Goal: Download file/media

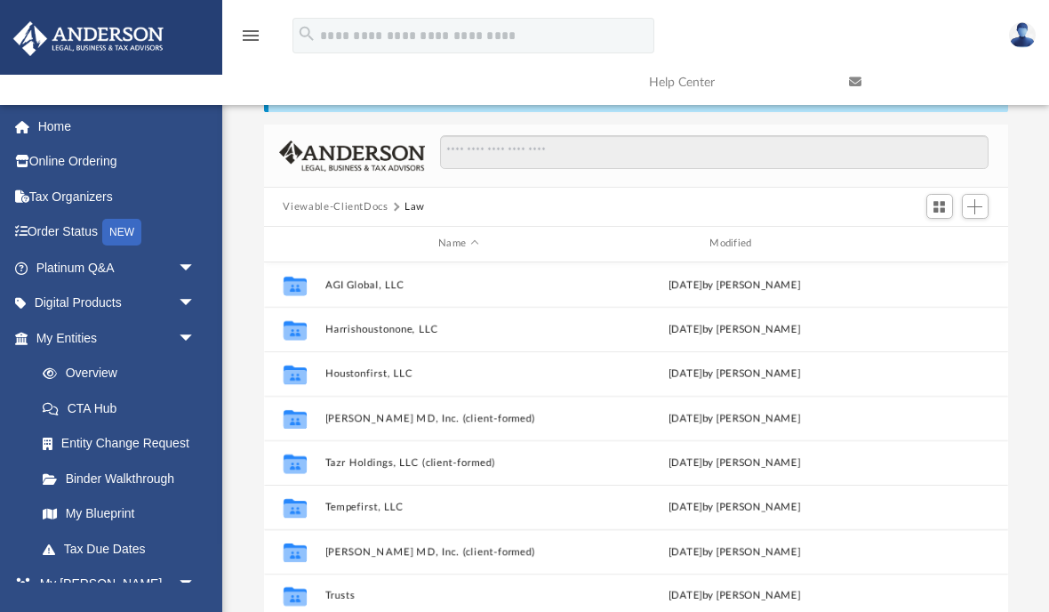
scroll to position [404, 744]
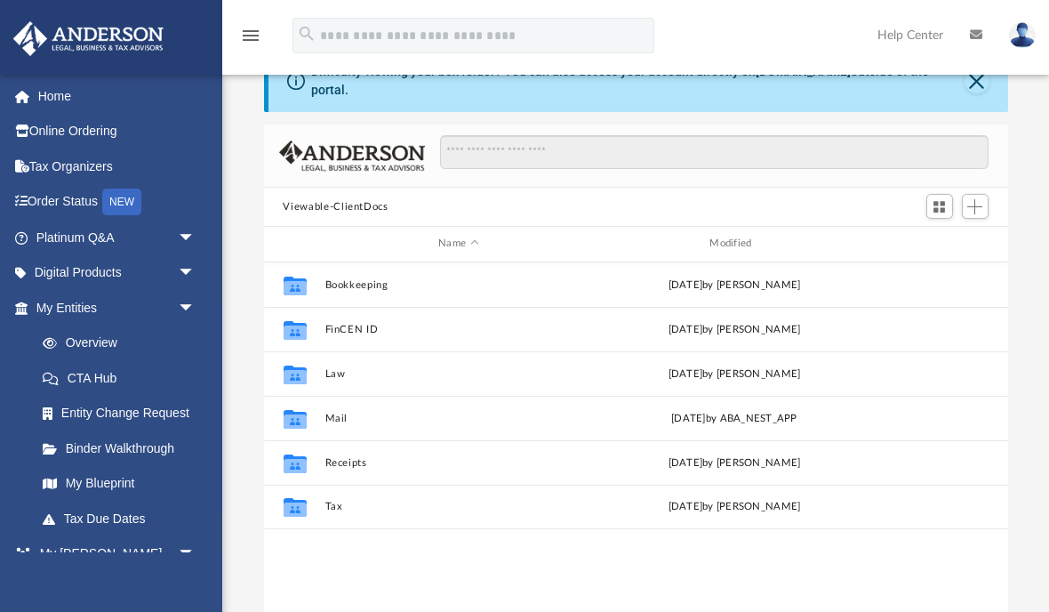
scroll to position [404, 744]
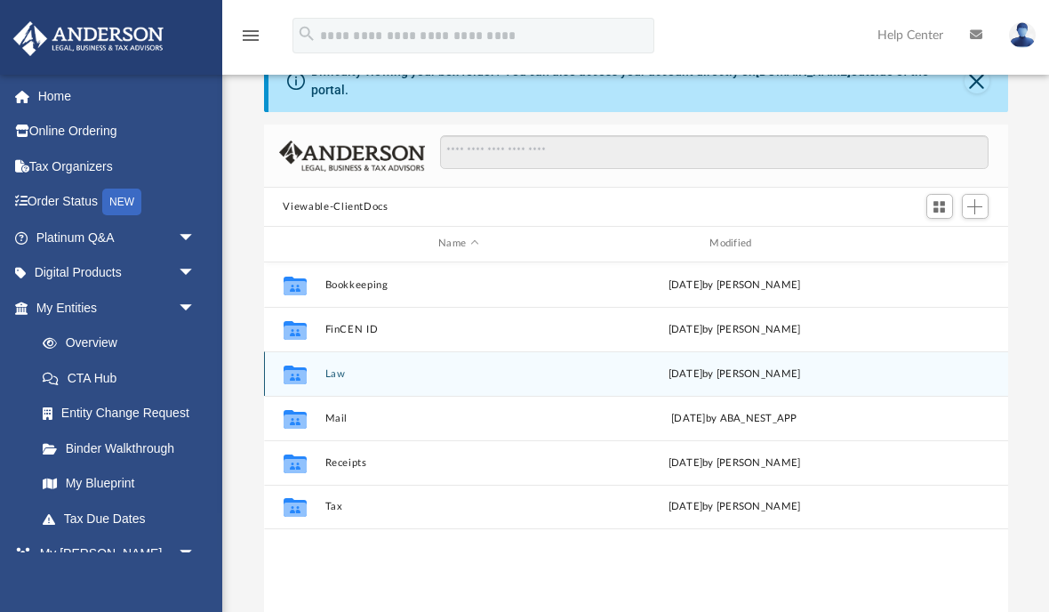
click at [345, 378] on button "Law" at bounding box center [458, 374] width 268 height 12
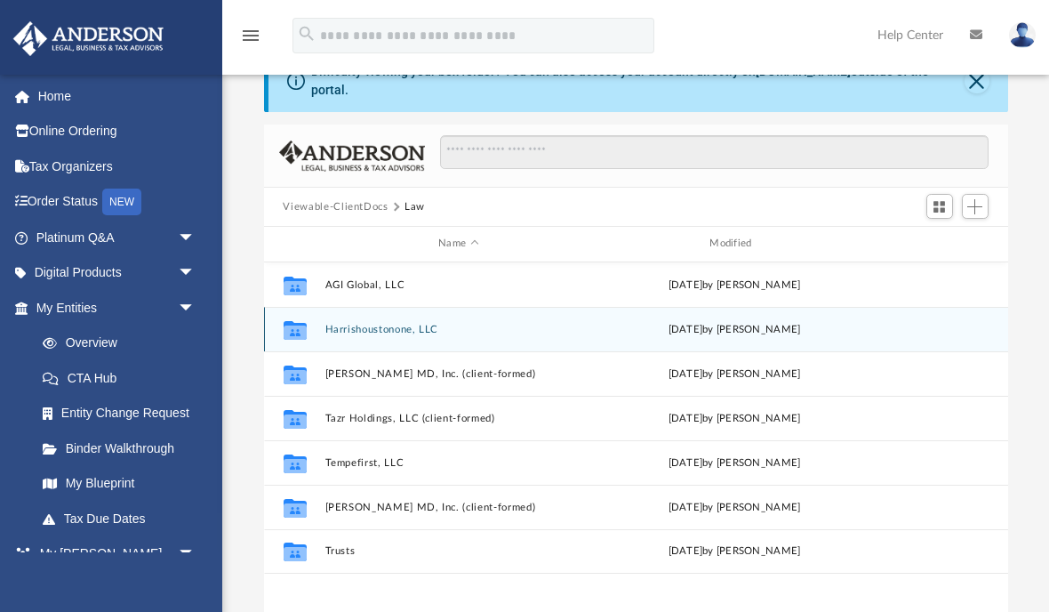
click at [406, 332] on button "Harrishoustonone, LLC" at bounding box center [458, 330] width 268 height 12
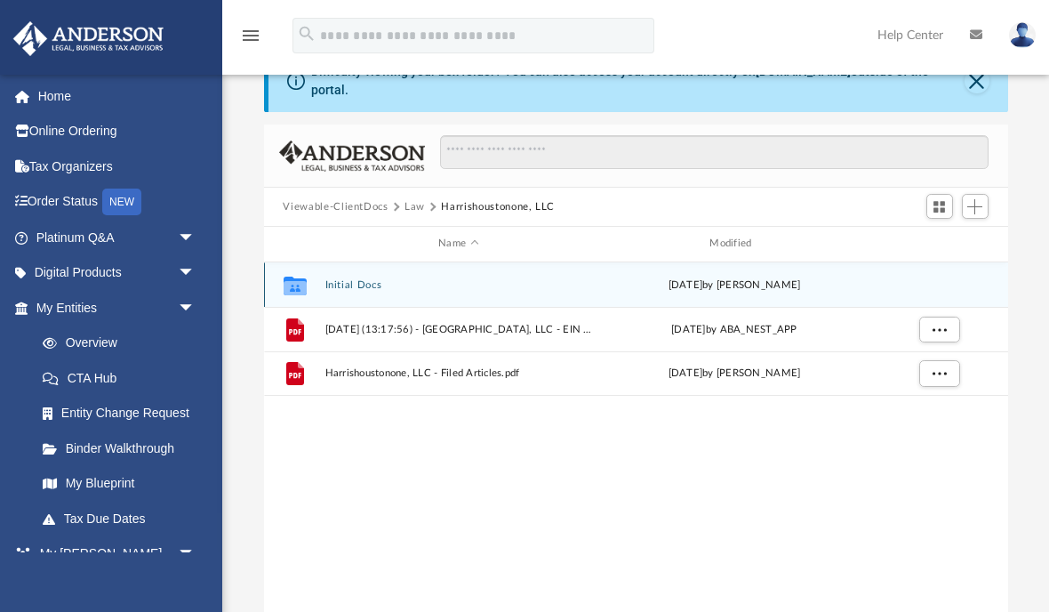
click at [357, 288] on button "Initial Docs" at bounding box center [458, 285] width 268 height 12
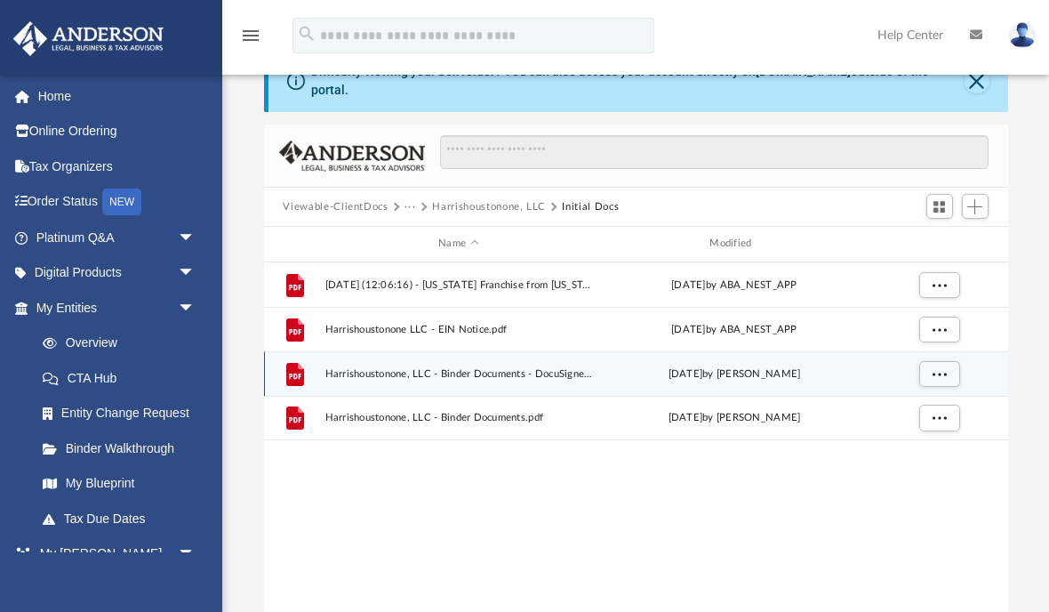
click at [503, 373] on span "Harrishoustonone, LLC - Binder Documents - DocuSigned.pdf" at bounding box center [458, 374] width 268 height 12
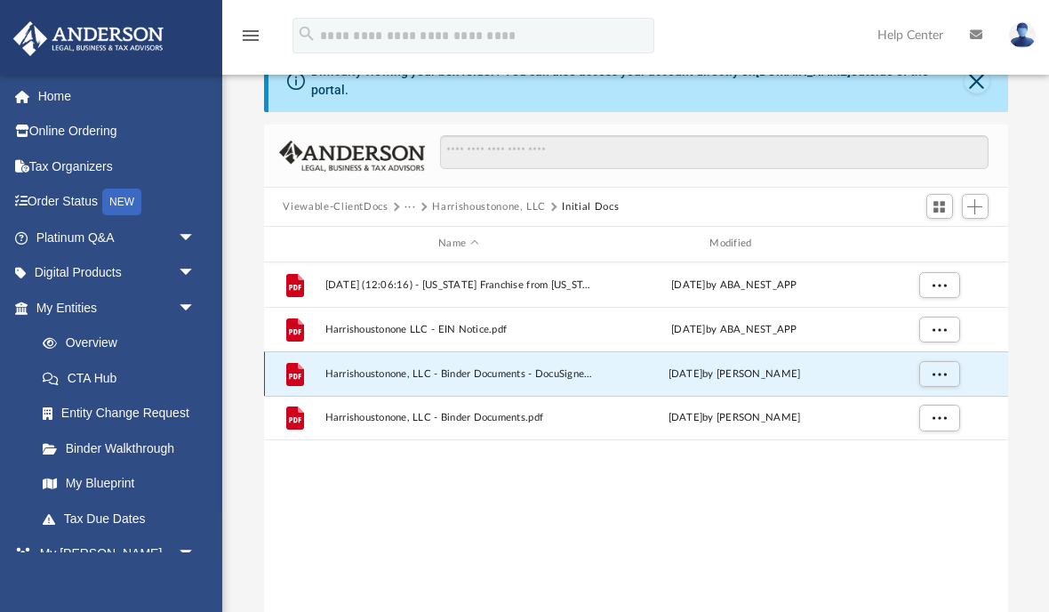
click at [941, 368] on span "More options" at bounding box center [939, 373] width 14 height 10
click at [920, 405] on li "Preview" at bounding box center [923, 409] width 52 height 19
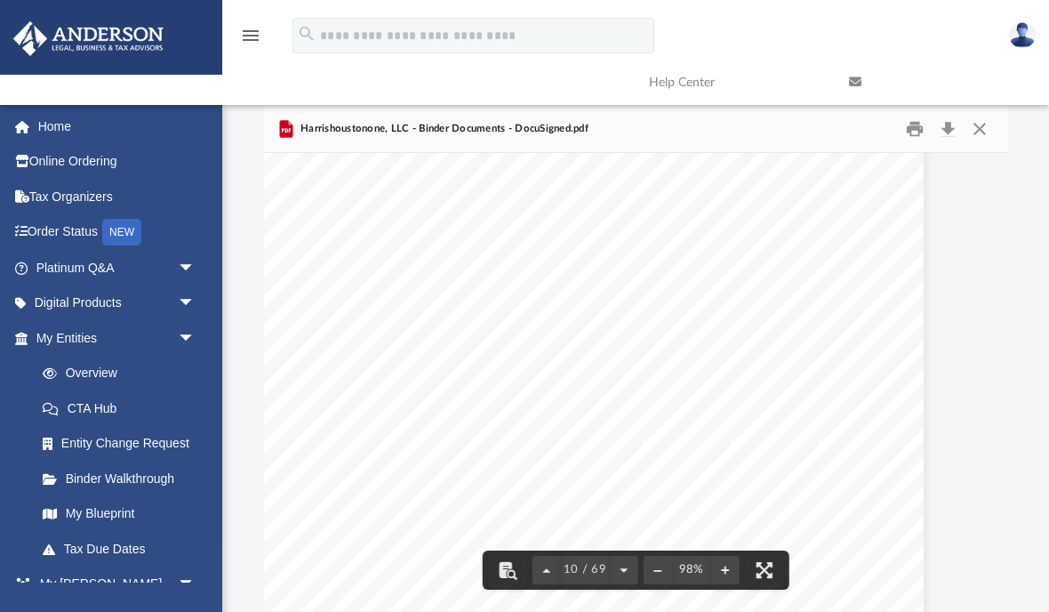
scroll to position [8588, 68]
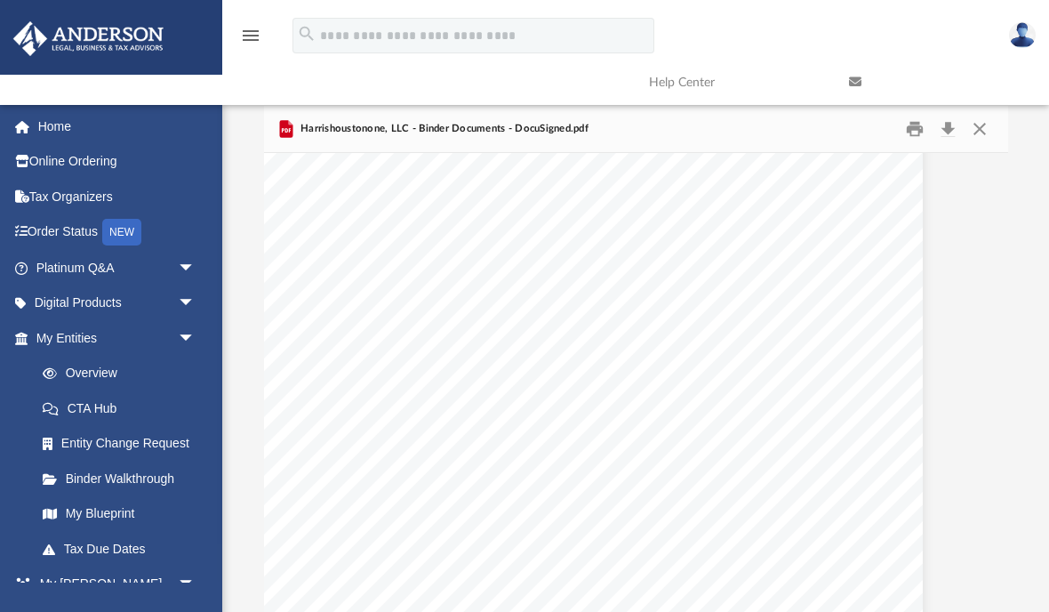
click at [952, 130] on button "Download" at bounding box center [948, 130] width 32 height 28
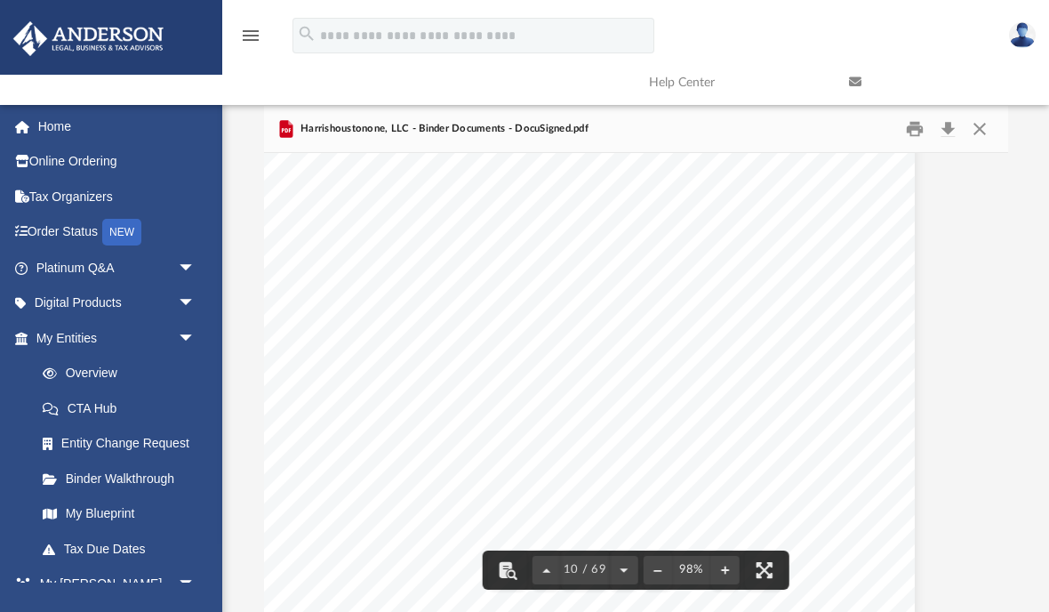
scroll to position [8533, 76]
click at [988, 133] on button "Close" at bounding box center [980, 130] width 32 height 28
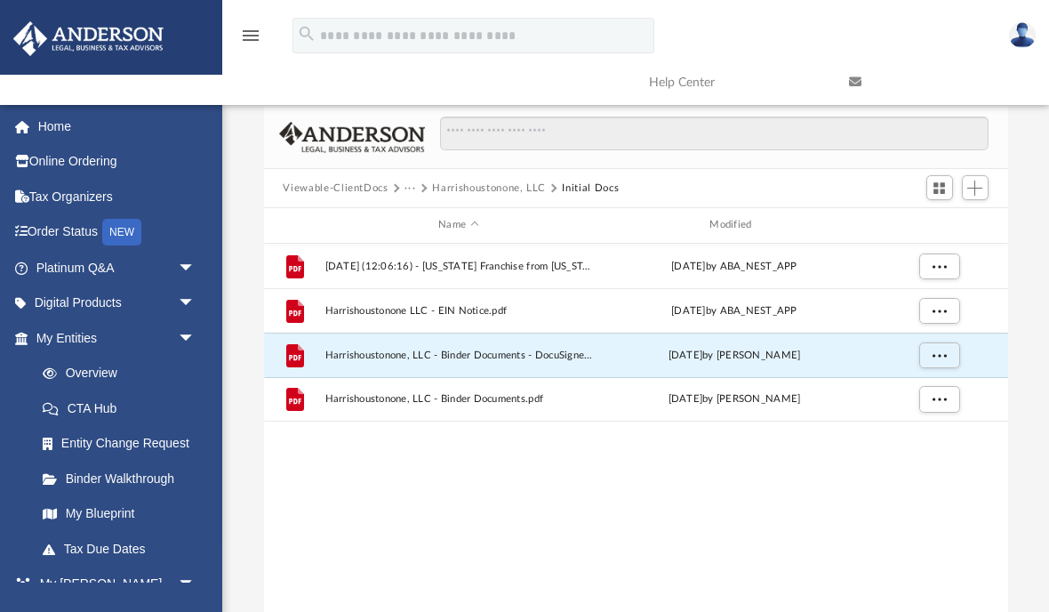
click at [472, 187] on button "Harrishoustonone, LLC" at bounding box center [489, 188] width 114 height 16
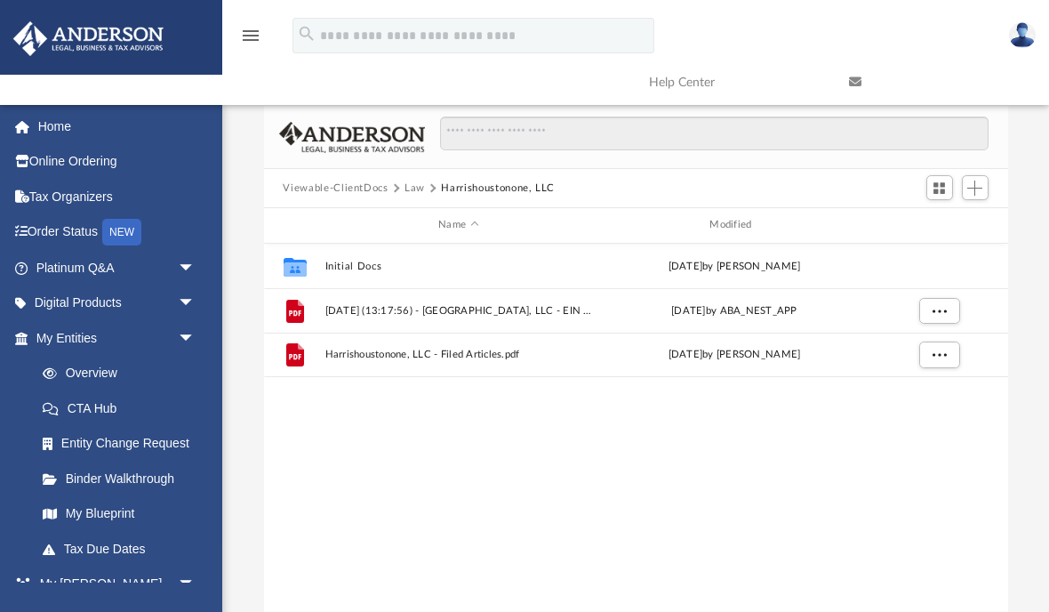
click at [420, 188] on button "Law" at bounding box center [414, 188] width 20 height 16
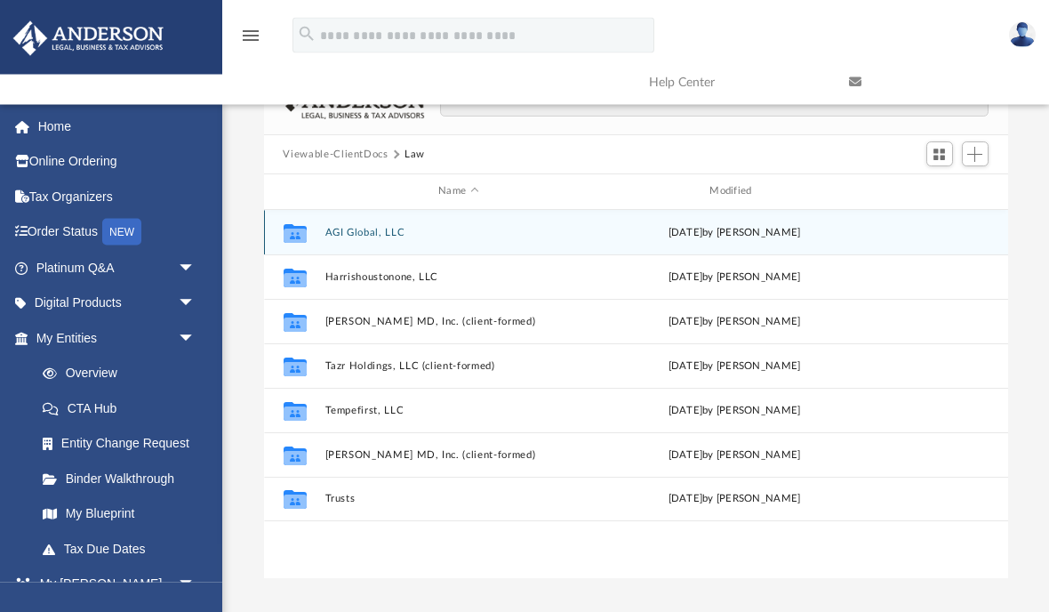
scroll to position [100, 0]
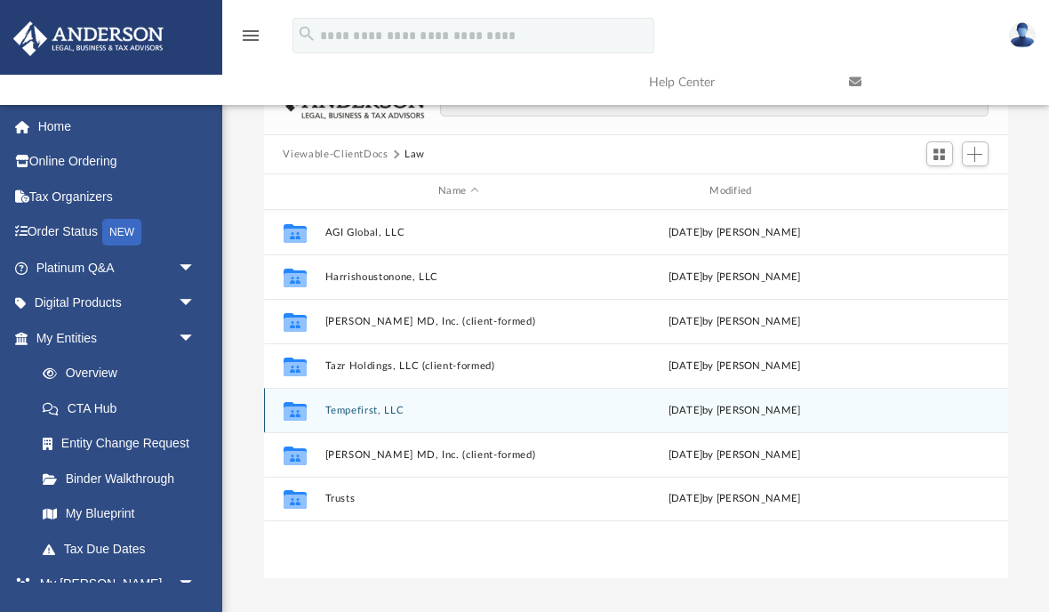
click at [379, 410] on button "Tempefirst, LLC" at bounding box center [458, 410] width 268 height 12
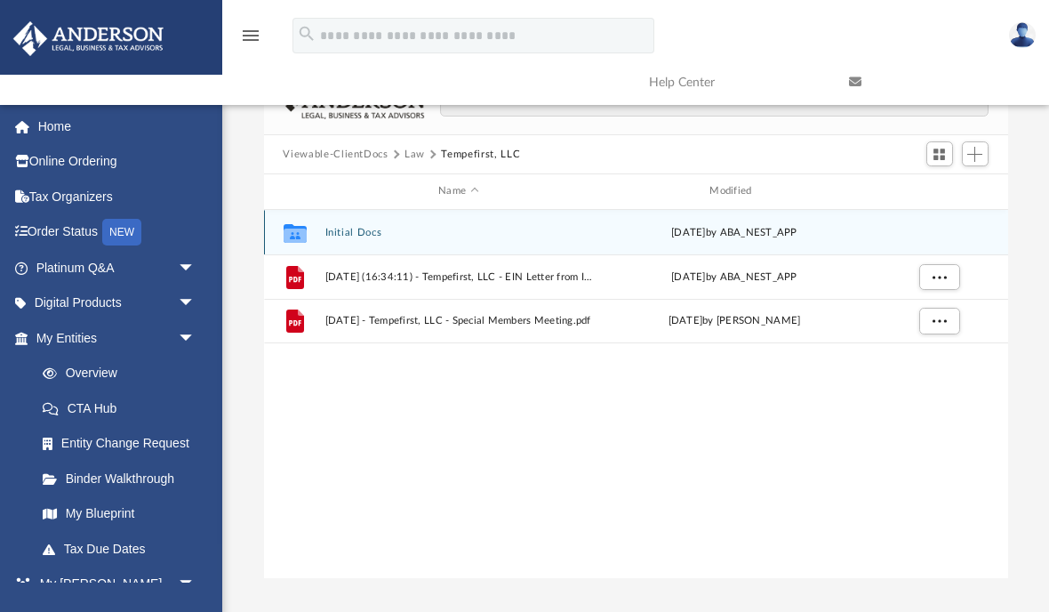
click at [370, 234] on button "Initial Docs" at bounding box center [458, 233] width 268 height 12
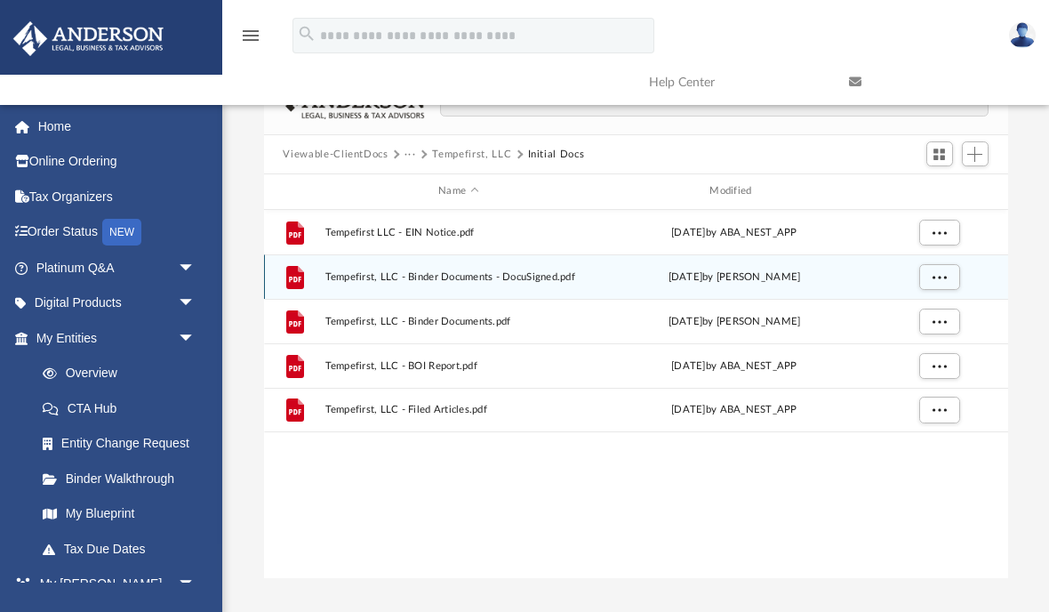
click at [946, 271] on span "More options" at bounding box center [939, 276] width 14 height 10
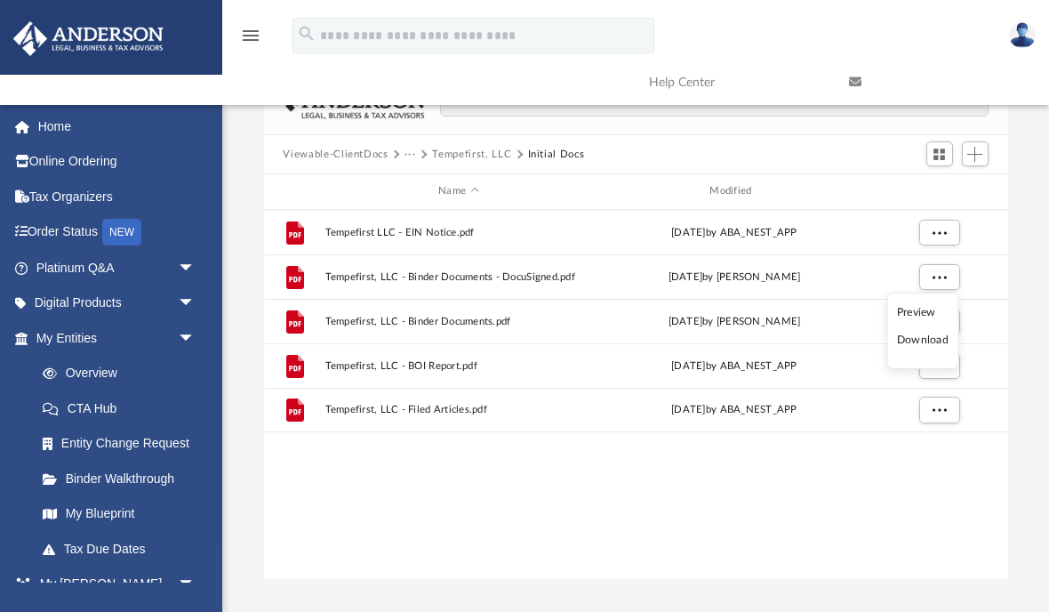
click at [929, 311] on li "Preview" at bounding box center [923, 312] width 52 height 19
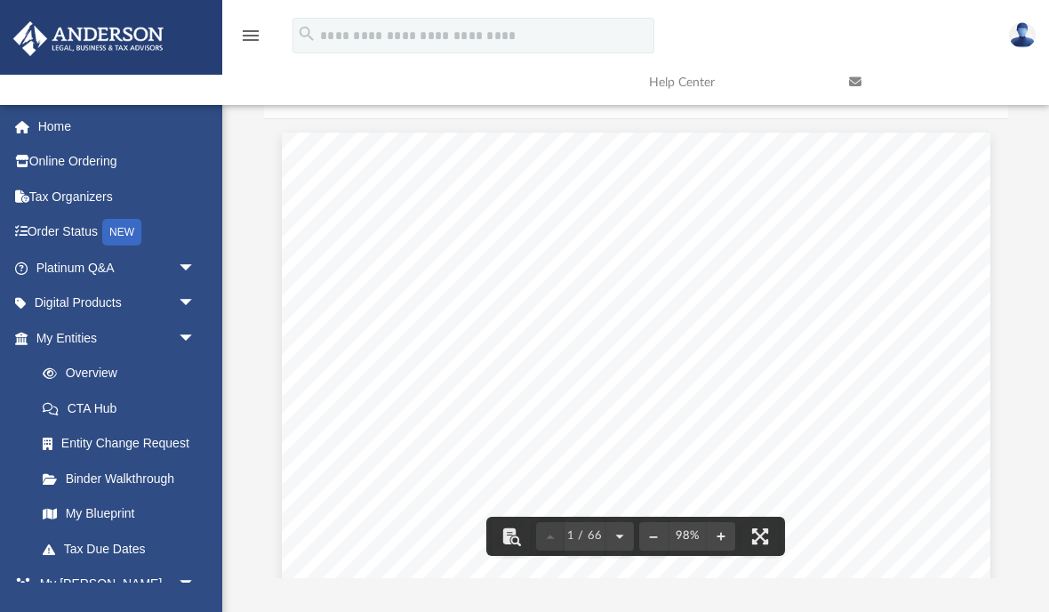
scroll to position [0, 0]
click at [965, 324] on div "Ruke Achoja [STREET_ADDRESS][PERSON_NAME][US_STATE] Re: Tempefirst, LLC Dear Ru…" at bounding box center [636, 590] width 708 height 916
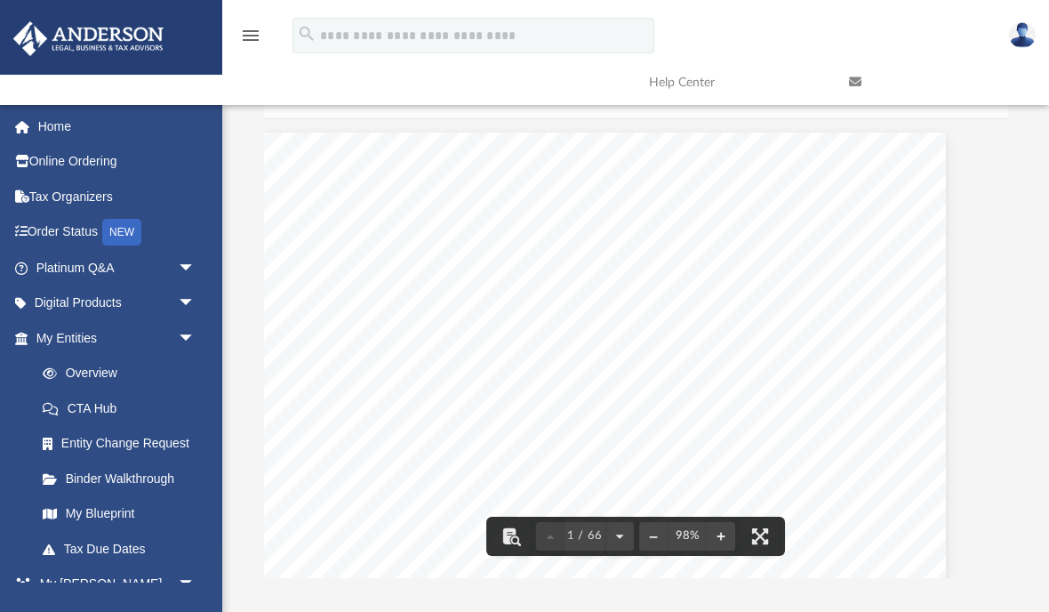
scroll to position [0, 46]
click at [772, 534] on button "File preview" at bounding box center [759, 535] width 39 height 39
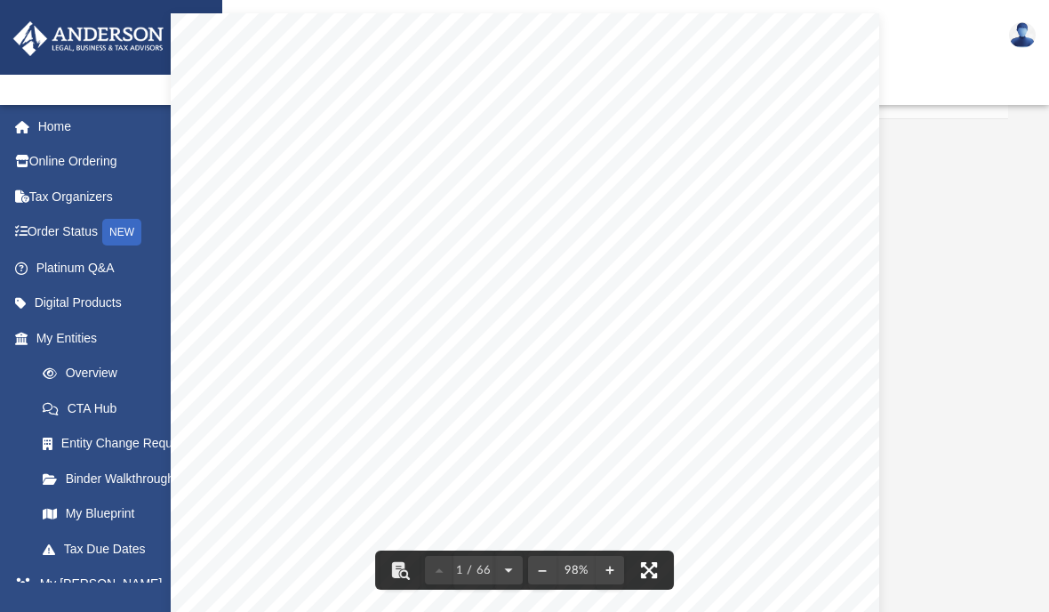
scroll to position [0, 0]
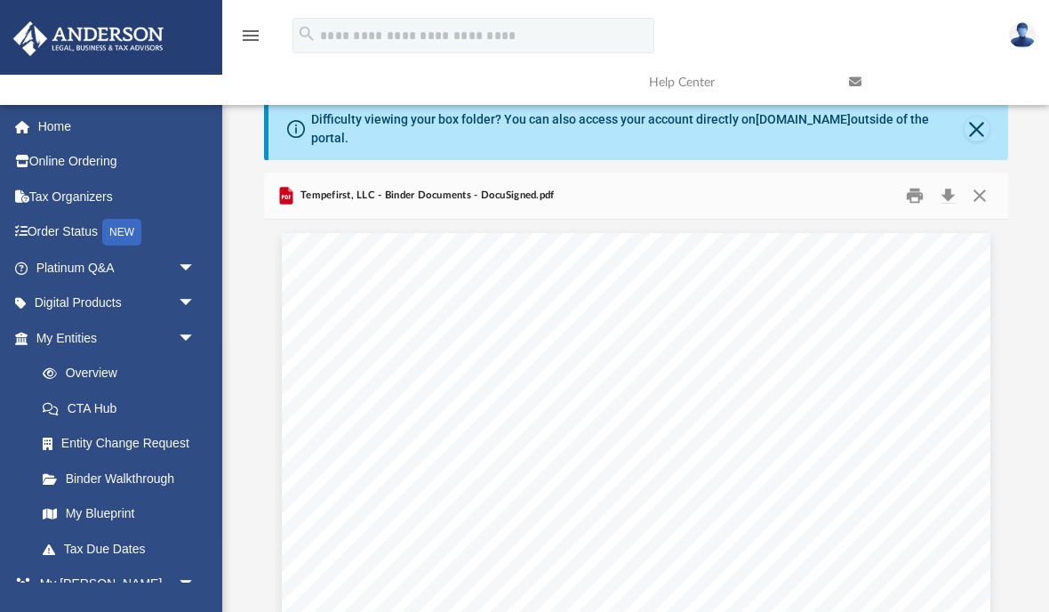
click at [946, 196] on button "Download" at bounding box center [948, 196] width 32 height 28
